Goal: Task Accomplishment & Management: Use online tool/utility

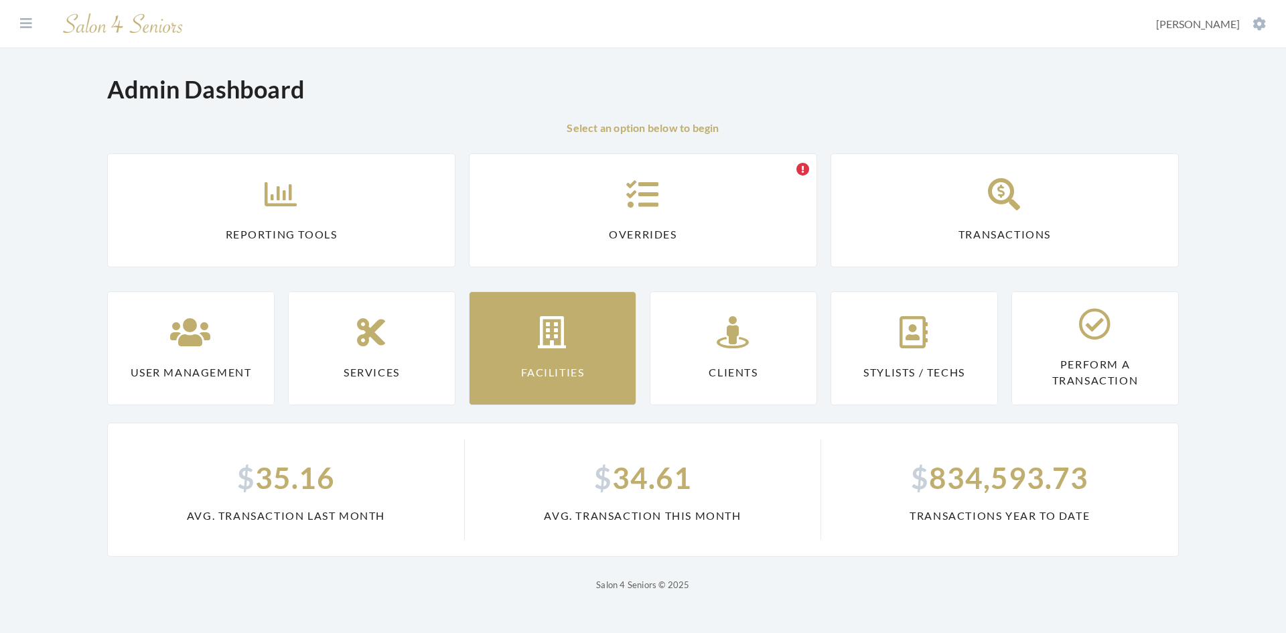
click at [502, 356] on link "Facilities" at bounding box center [552, 348] width 167 height 114
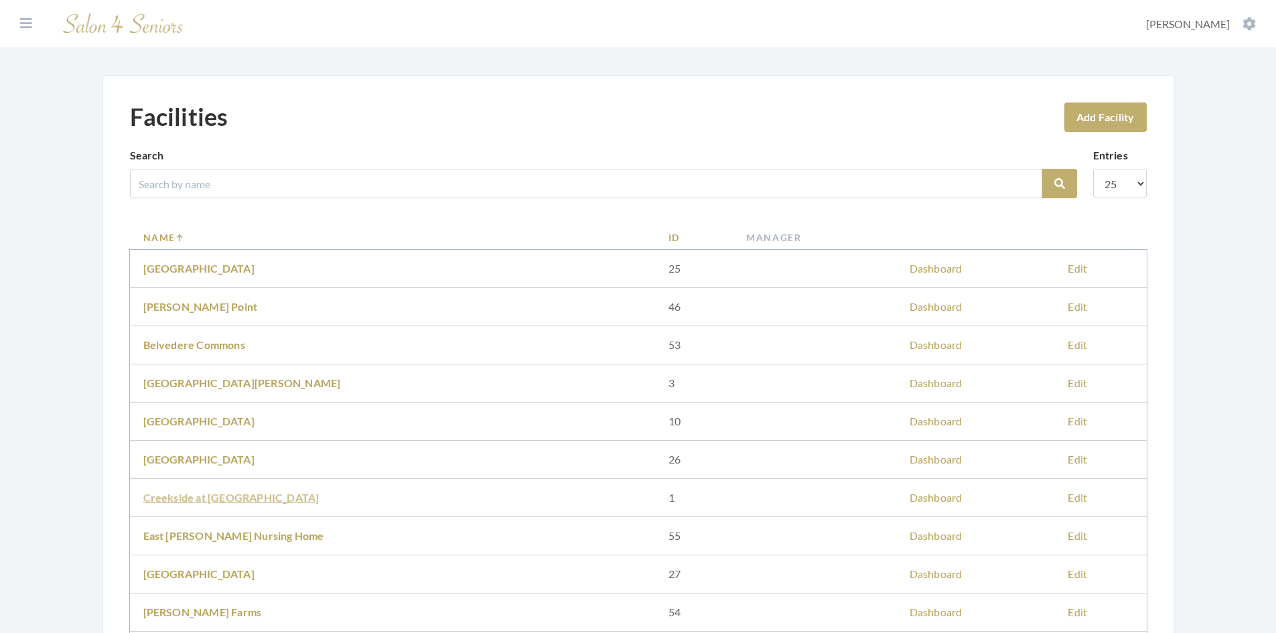
click at [220, 502] on link "Creekside at [GEOGRAPHIC_DATA]" at bounding box center [231, 497] width 176 height 13
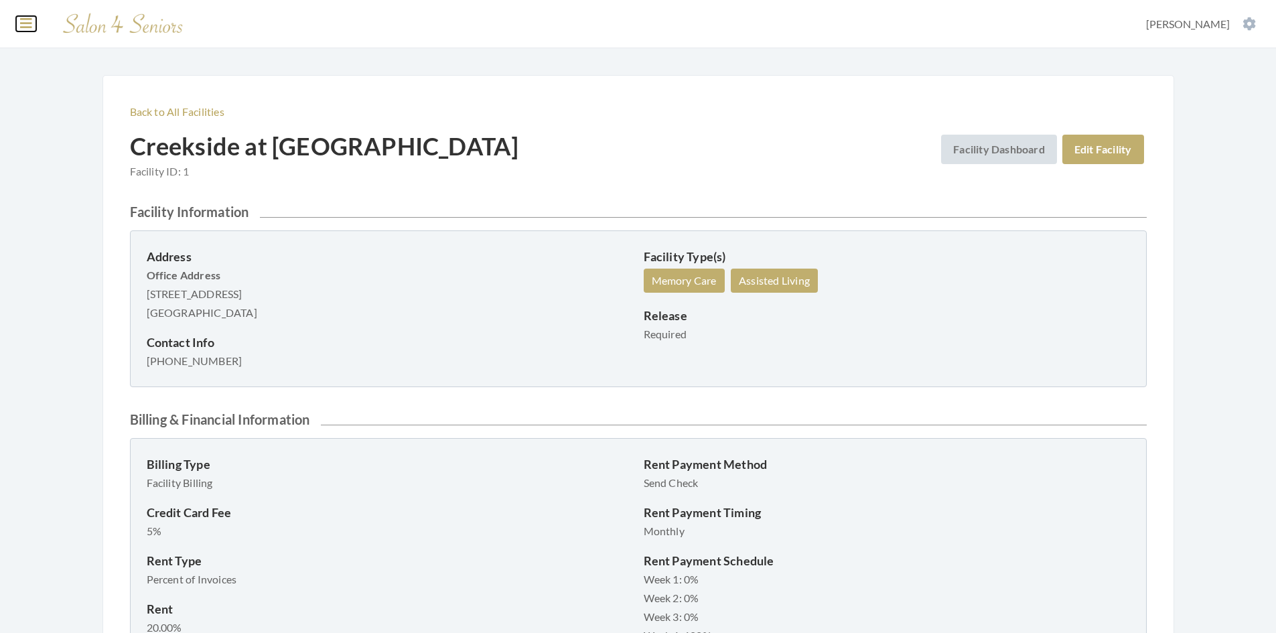
click at [33, 22] on button at bounding box center [26, 23] width 20 height 15
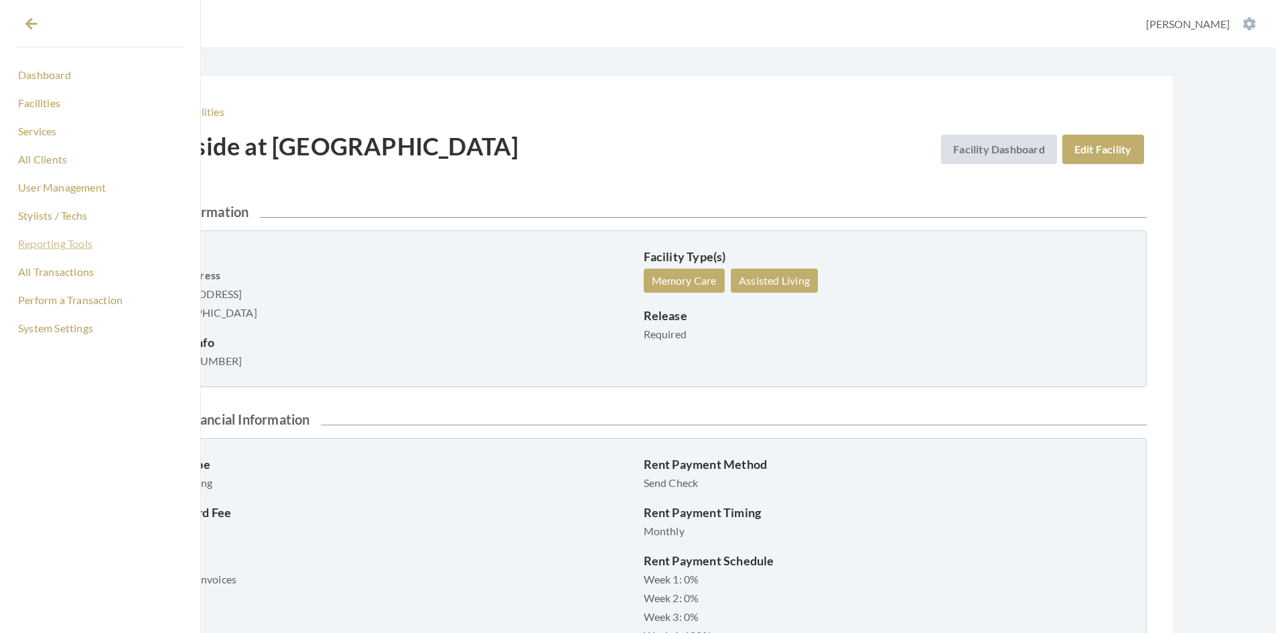
click at [56, 248] on link "Reporting Tools" at bounding box center [100, 243] width 168 height 23
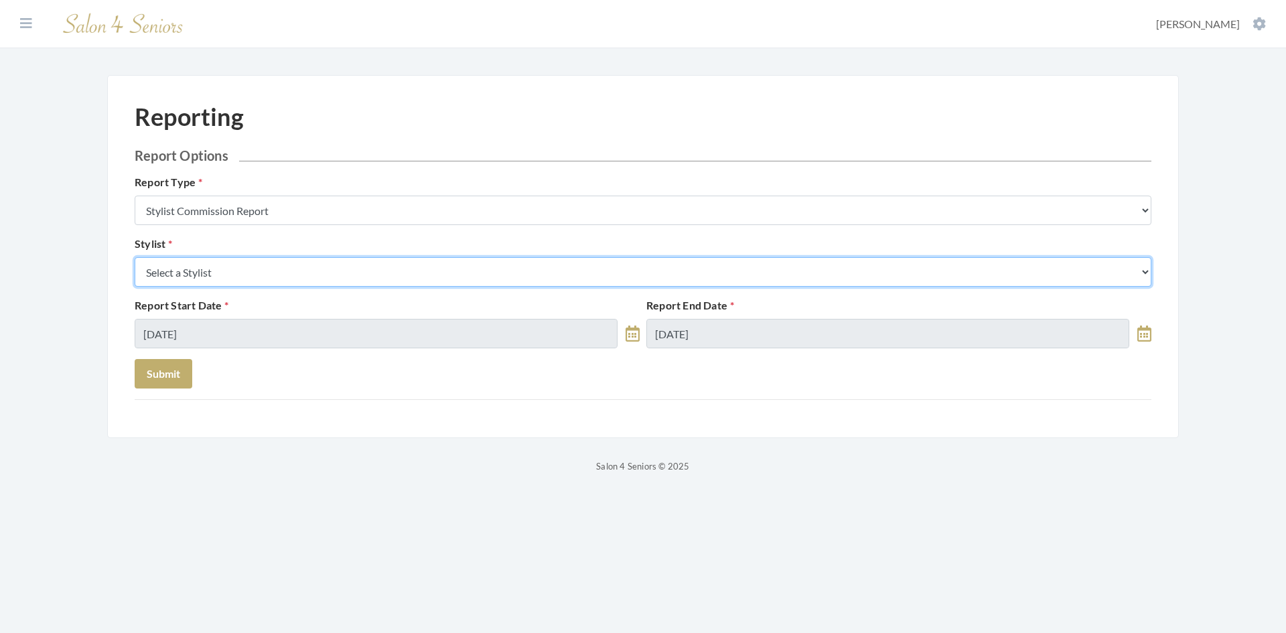
click at [240, 275] on select "Select a Stylist Alaina Krumm Alisha Teasley Anna White Ashley Venable Cassie B…" at bounding box center [643, 271] width 1017 height 29
select select "181"
click at [135, 257] on select "Select a Stylist Alaina Krumm Alisha Teasley Anna White Ashley Venable Cassie B…" at bounding box center [643, 271] width 1017 height 29
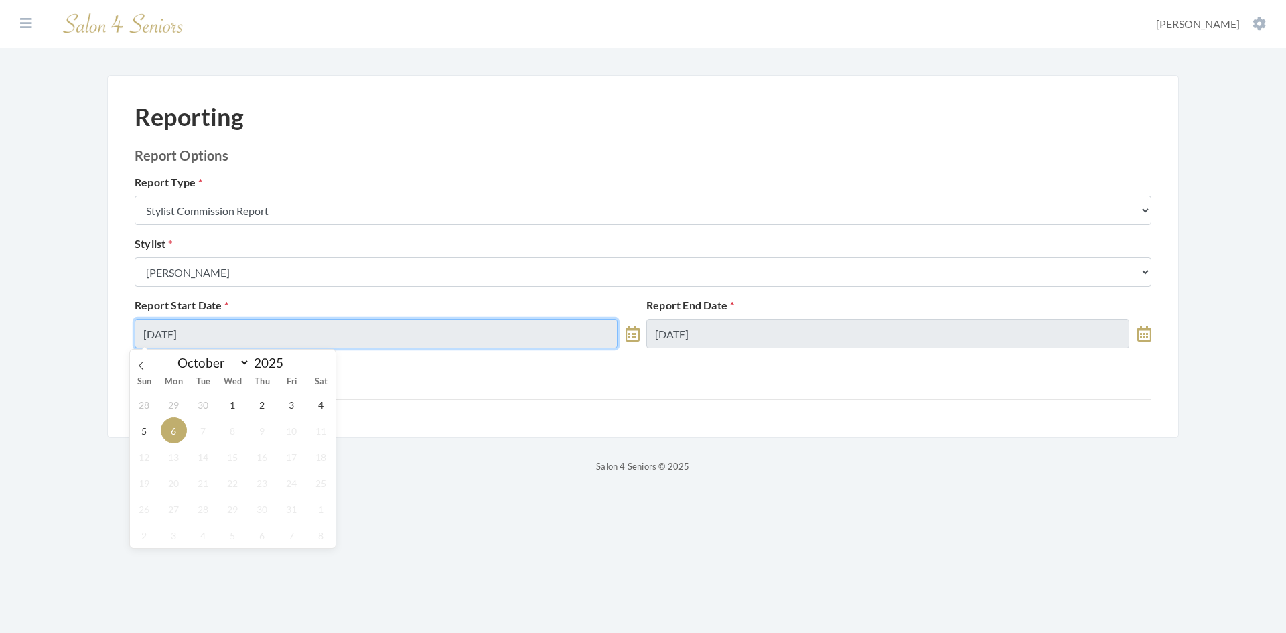
click at [256, 336] on input "[DATE]" at bounding box center [376, 333] width 483 height 29
click at [259, 405] on span "2" at bounding box center [262, 404] width 26 height 26
type input "10/02/2025"
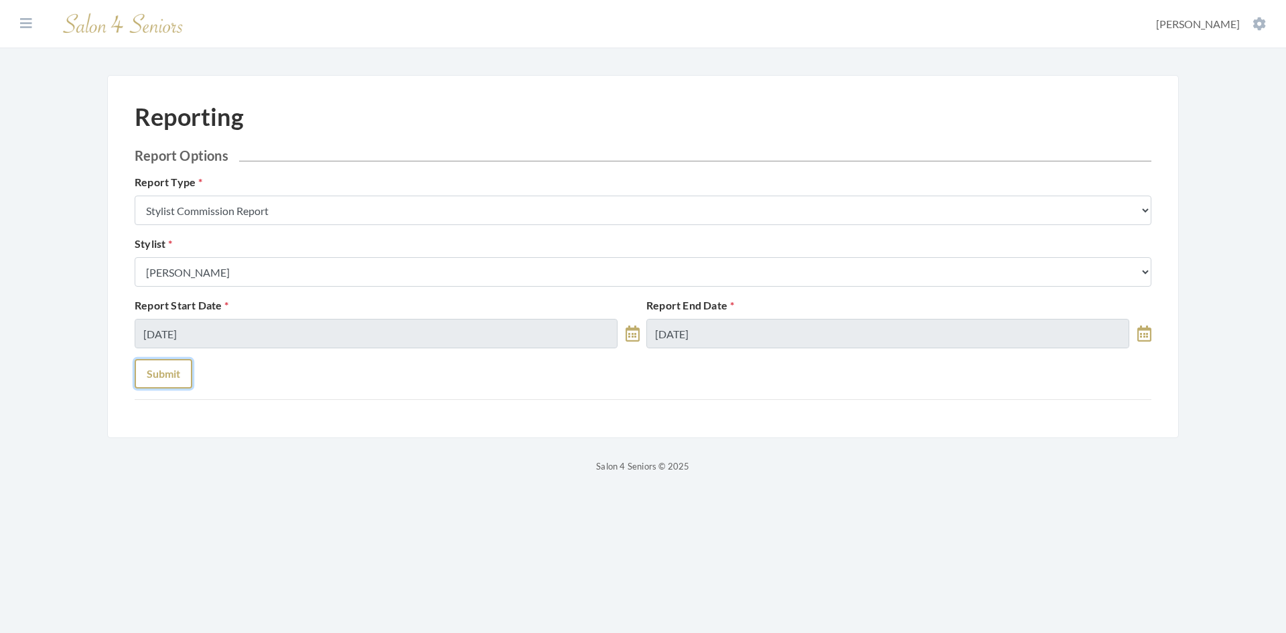
click at [169, 376] on button "Submit" at bounding box center [164, 373] width 58 height 29
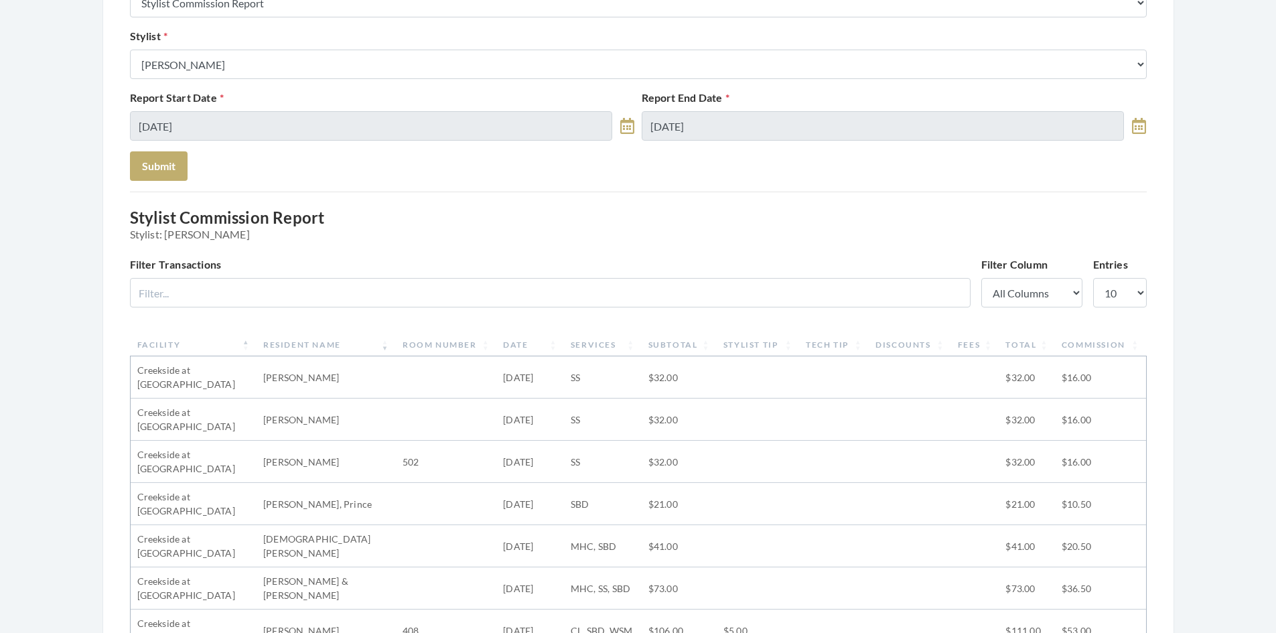
scroll to position [134, 0]
